Goal: Task Accomplishment & Management: Manage account settings

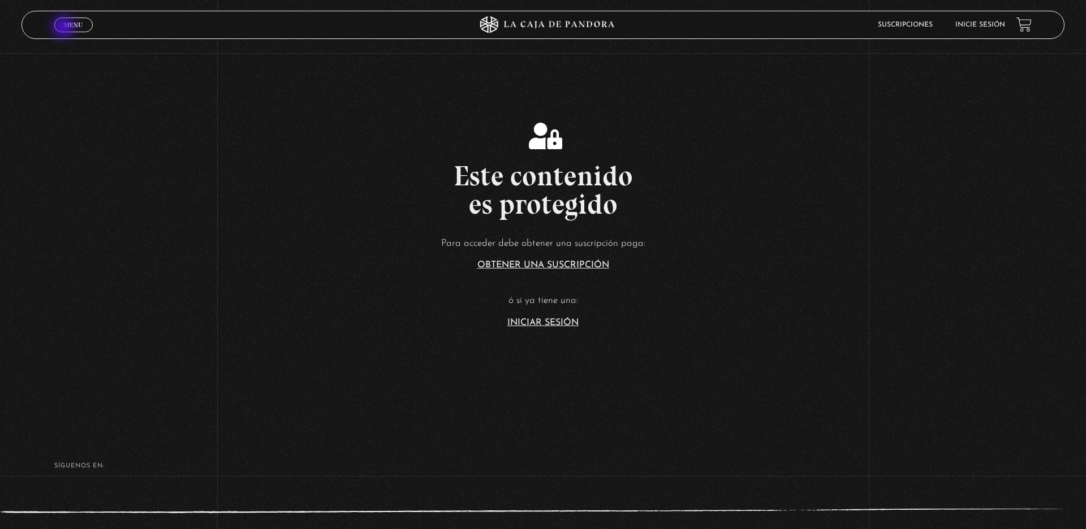
click at [64, 28] on span "Menu" at bounding box center [73, 24] width 19 height 7
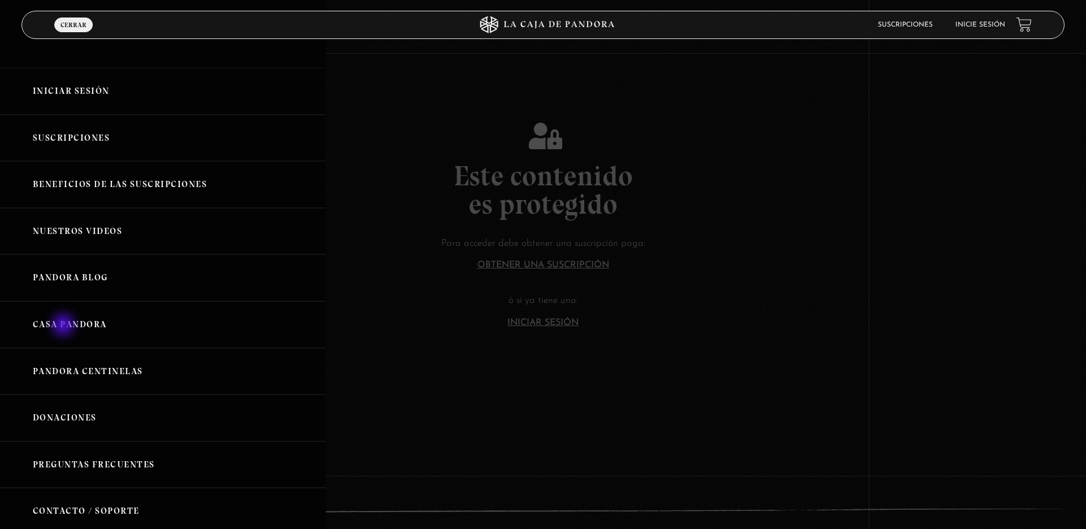
click at [64, 326] on link "Casa Pandora" at bounding box center [163, 324] width 326 height 47
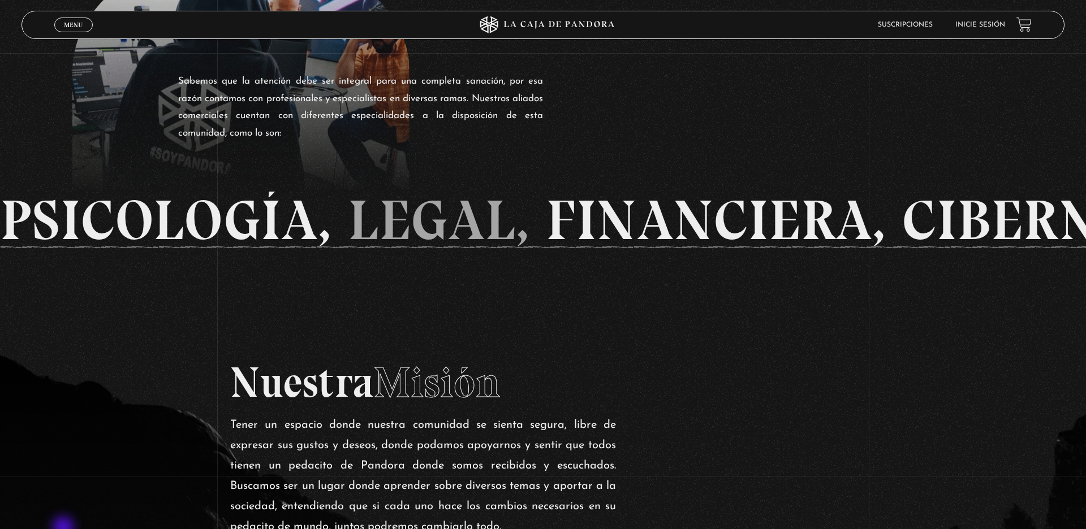
scroll to position [1029, 0]
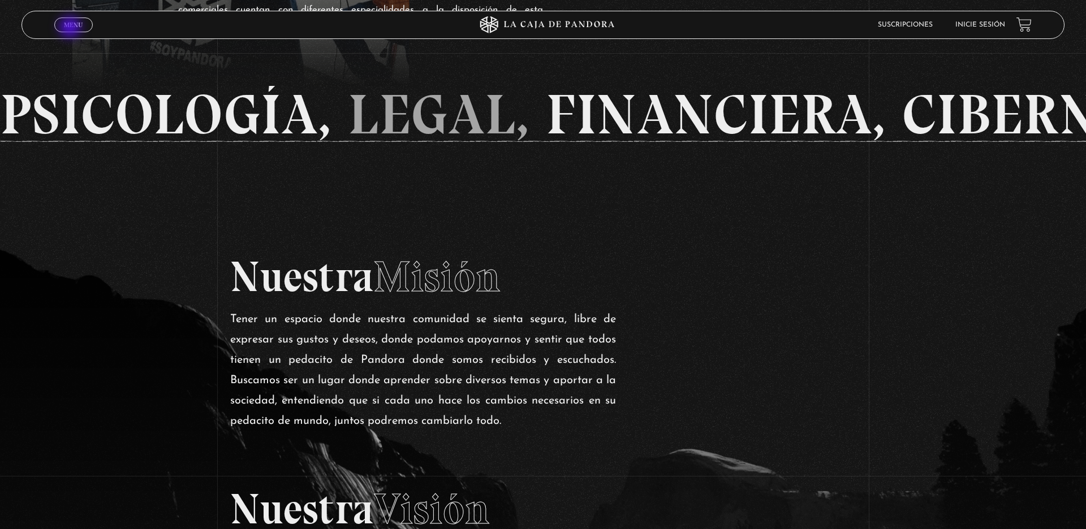
click at [71, 28] on span "Menu" at bounding box center [73, 24] width 19 height 7
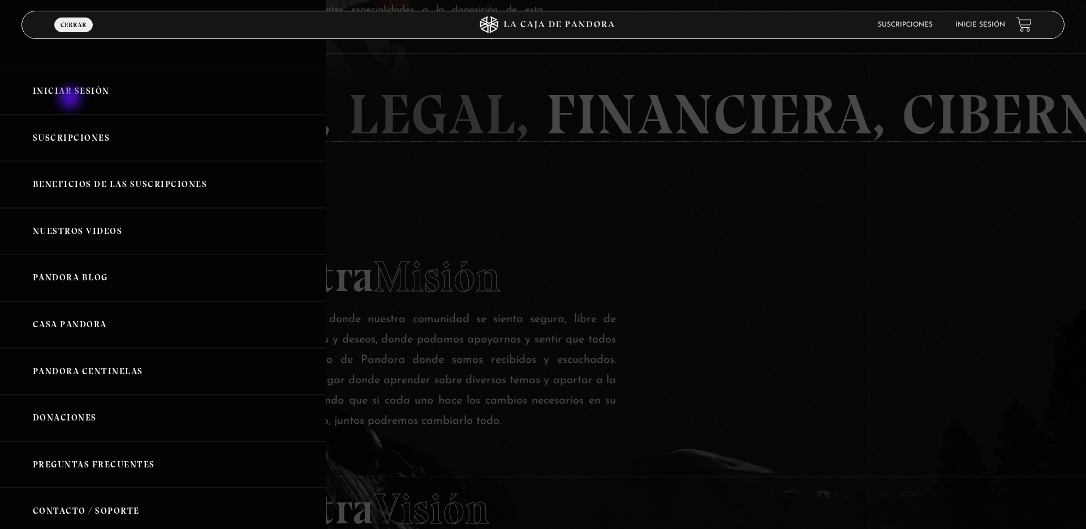
click at [71, 99] on link "Iniciar Sesión" at bounding box center [163, 91] width 326 height 47
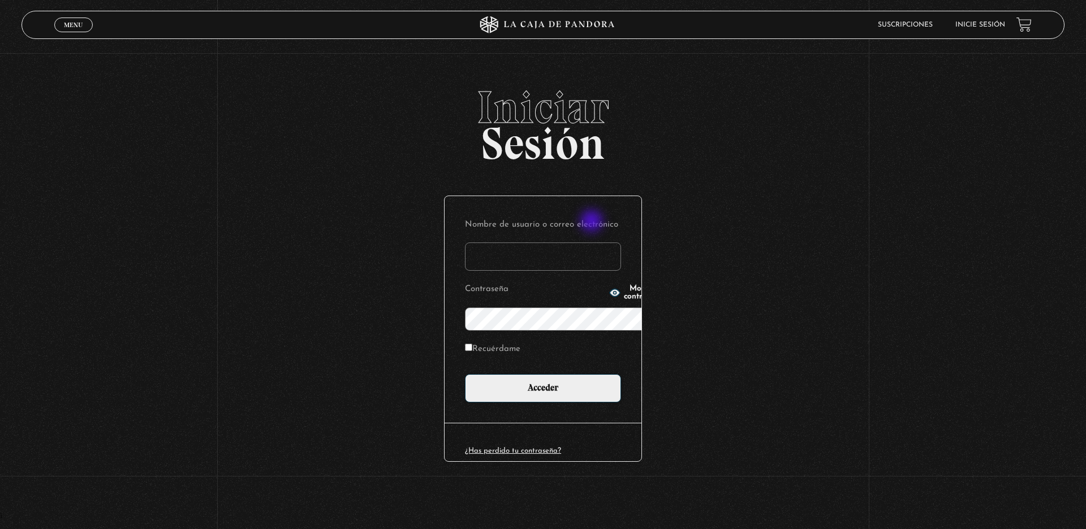
click at [593, 243] on input "Nombre de usuario o correo electrónico" at bounding box center [543, 257] width 156 height 28
type input "shir.y.ra.com"
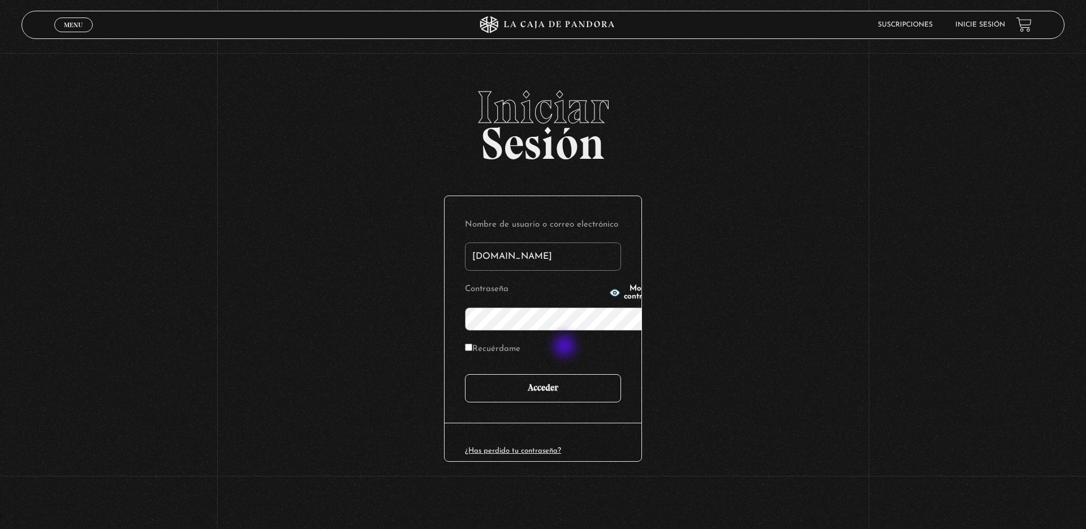
click at [565, 374] on input "Acceder" at bounding box center [543, 388] width 156 height 28
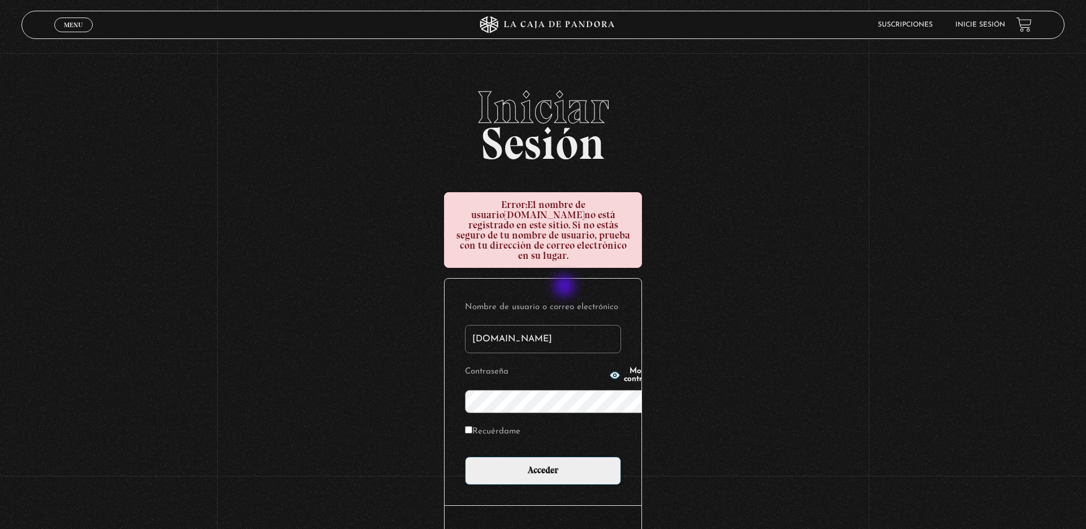
click at [565, 325] on input "shir.y.ra.com" at bounding box center [543, 339] width 156 height 28
type input "shir.y.ra.@gmail.com"
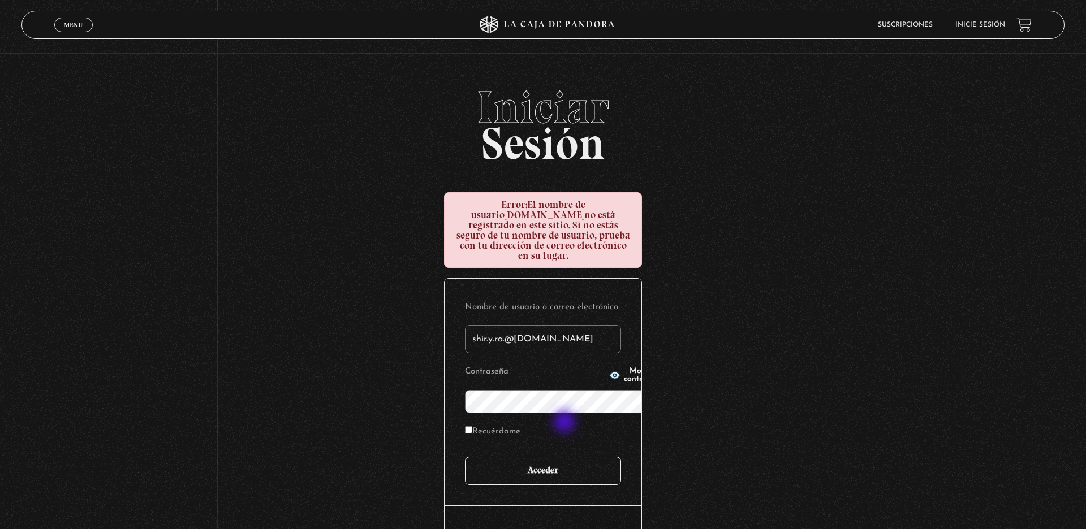
click at [565, 457] on input "Acceder" at bounding box center [543, 471] width 156 height 28
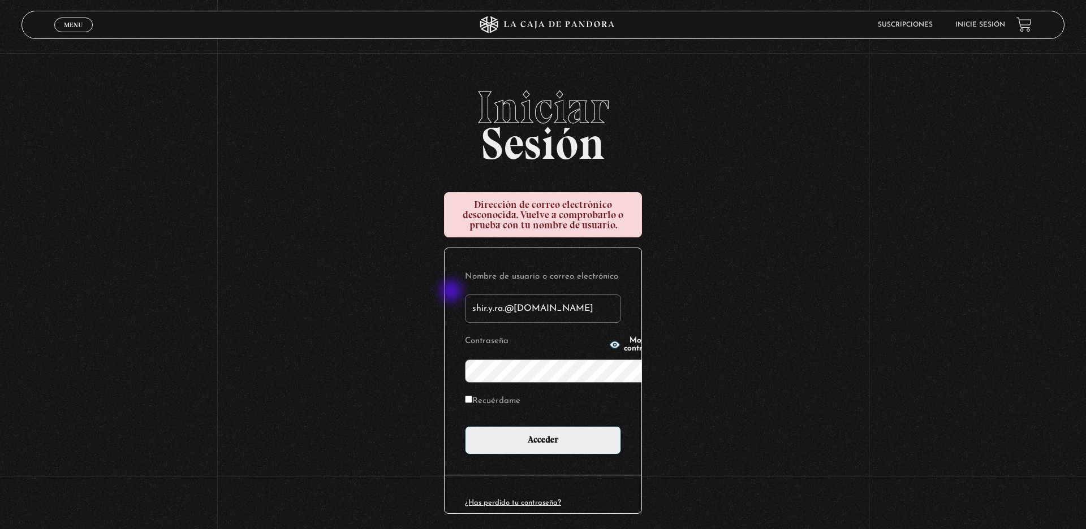
click at [465, 292] on form "Nombre de usuario o correo electrónico shir.y.ra.@[DOMAIN_NAME] Contraseña Most…" at bounding box center [543, 362] width 156 height 186
